Goal: Find specific page/section: Find specific page/section

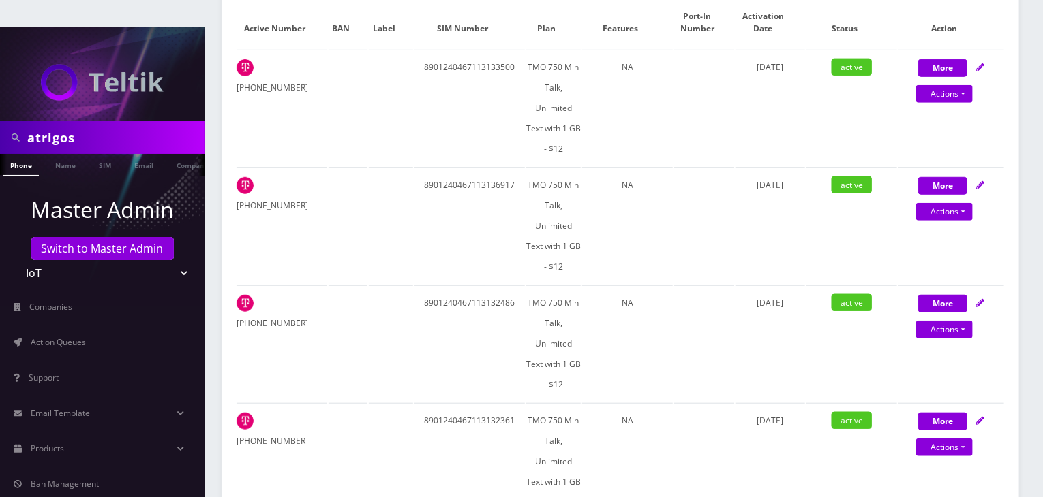
scroll to position [136, 0]
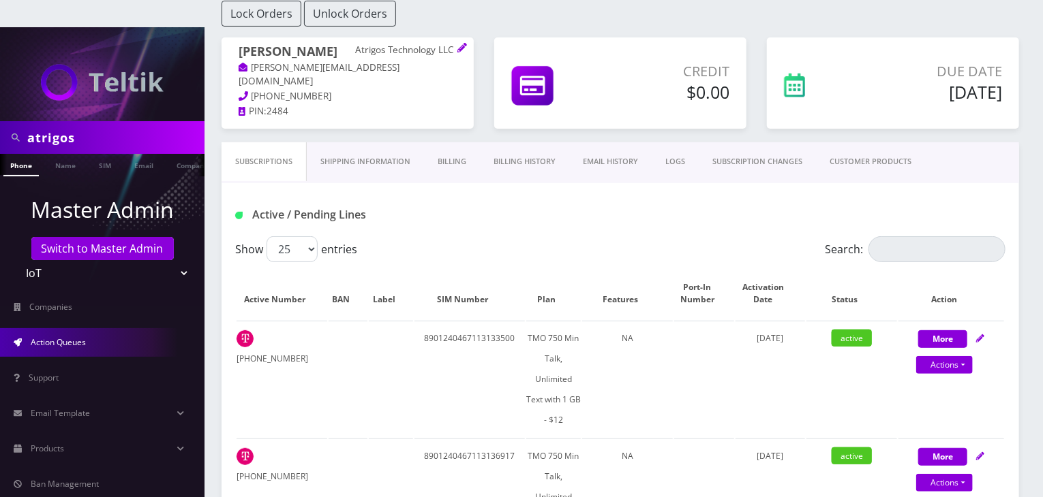
click at [59, 328] on link "Action Queues" at bounding box center [102, 342] width 204 height 29
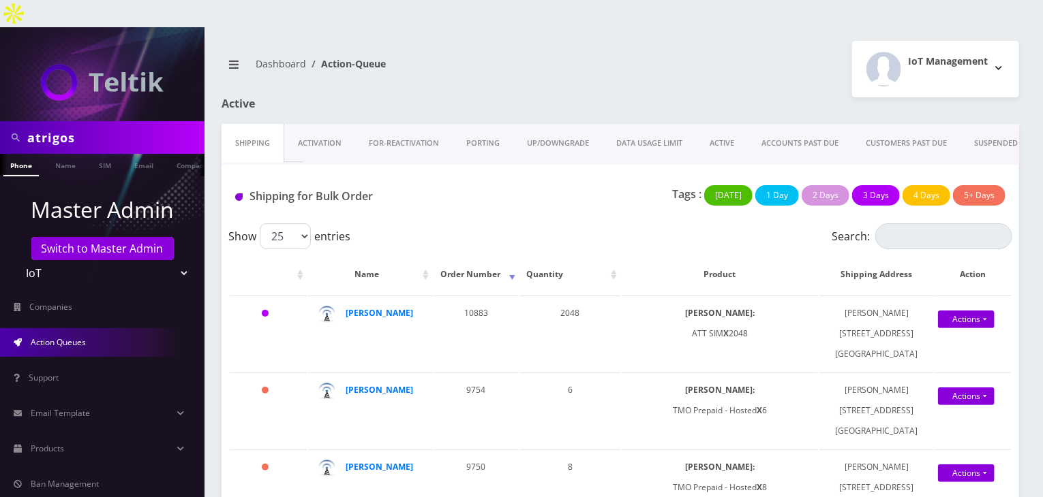
scroll to position [0, 7]
click at [168, 154] on link "Company" at bounding box center [186, 165] width 46 height 22
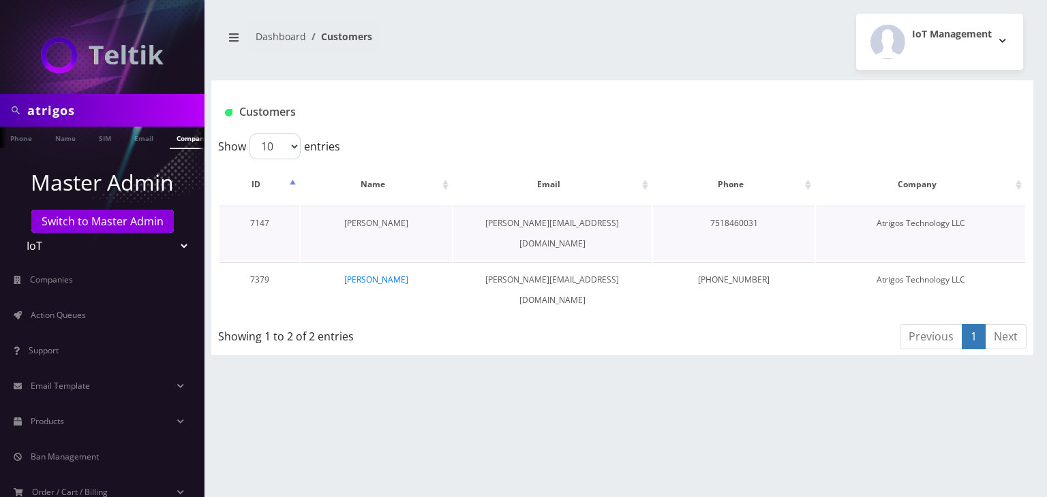
scroll to position [0, 7]
click at [395, 274] on link "[PERSON_NAME]" at bounding box center [376, 280] width 64 height 12
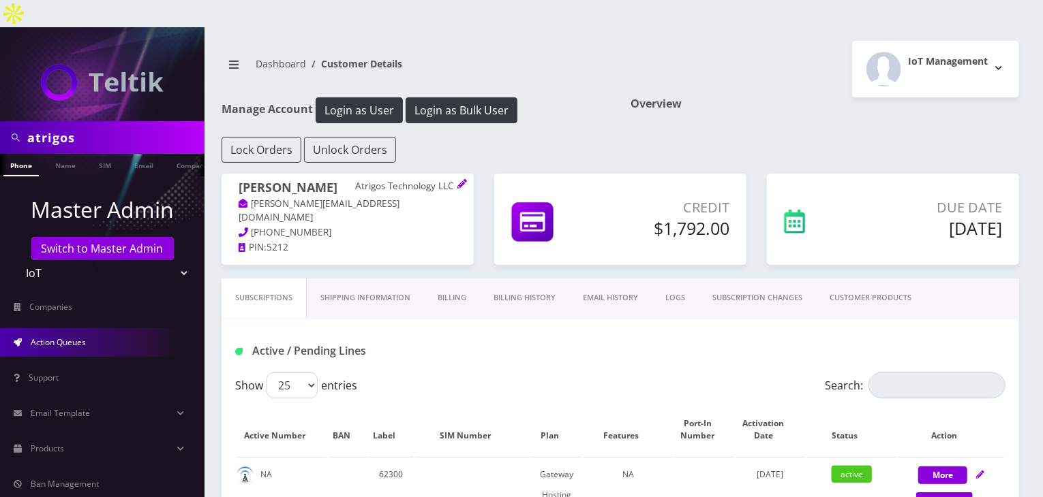
click at [114, 328] on link "Action Queues" at bounding box center [102, 342] width 204 height 29
